Goal: Task Accomplishment & Management: Use online tool/utility

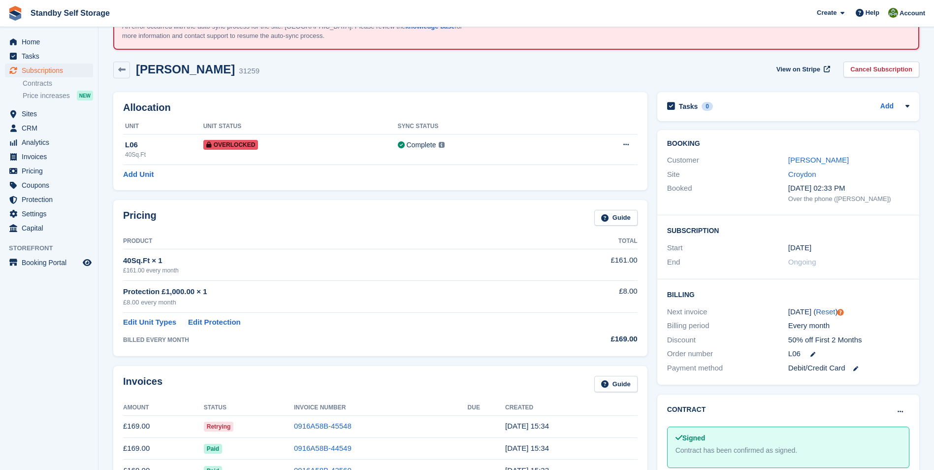
scroll to position [52, 0]
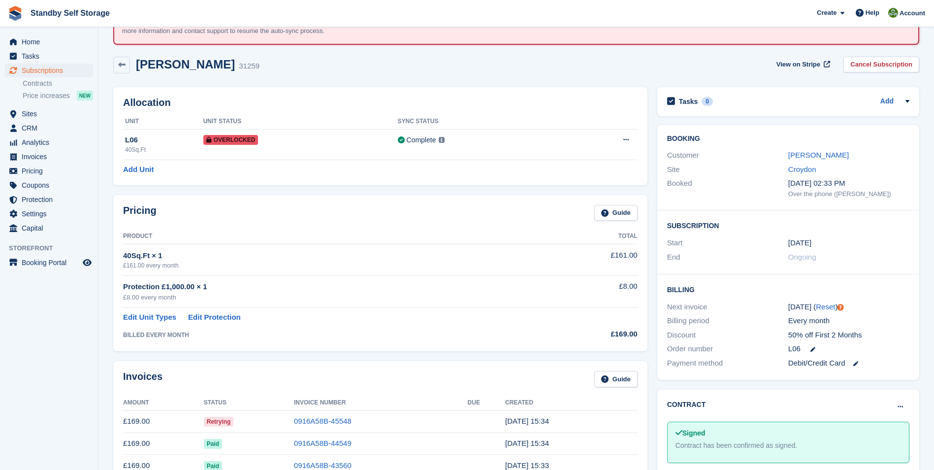
click at [315, 415] on td "0916A58B-45548" at bounding box center [381, 421] width 174 height 22
click at [314, 418] on link "0916A58B-45548" at bounding box center [323, 421] width 58 height 8
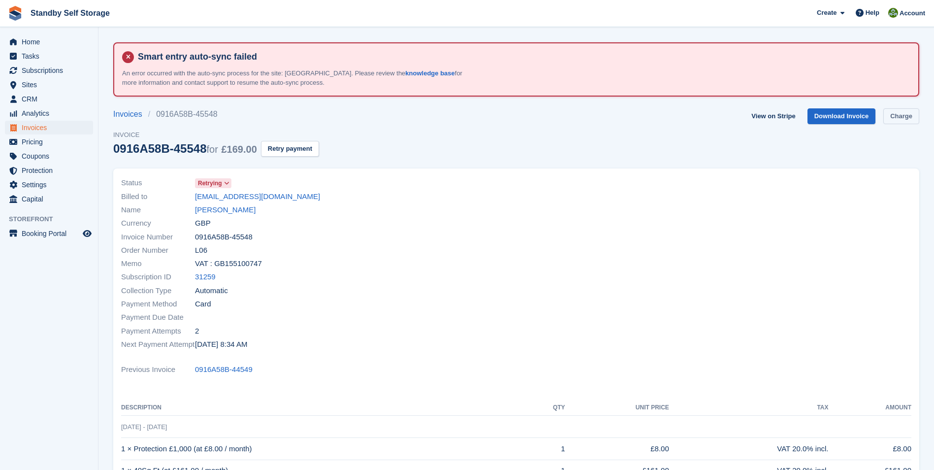
click at [900, 117] on link "Charge" at bounding box center [901, 116] width 36 height 16
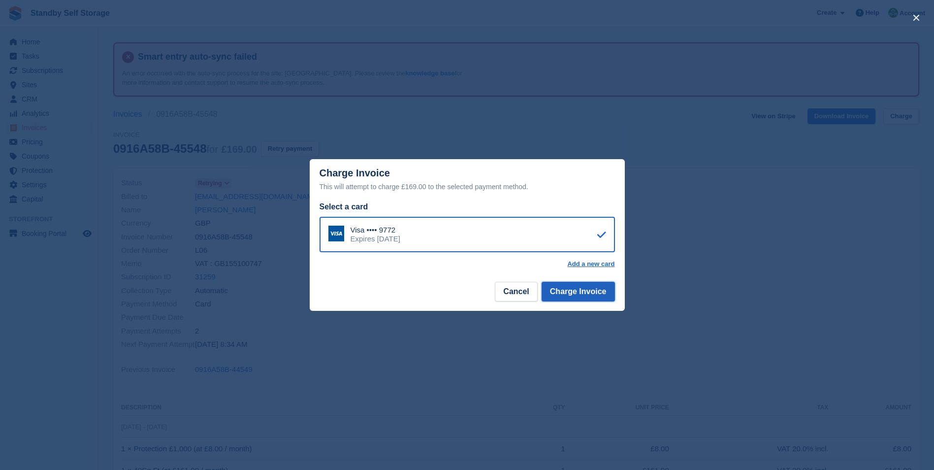
click at [580, 289] on button "Charge Invoice" at bounding box center [578, 292] width 73 height 20
